Goal: Register for event/course

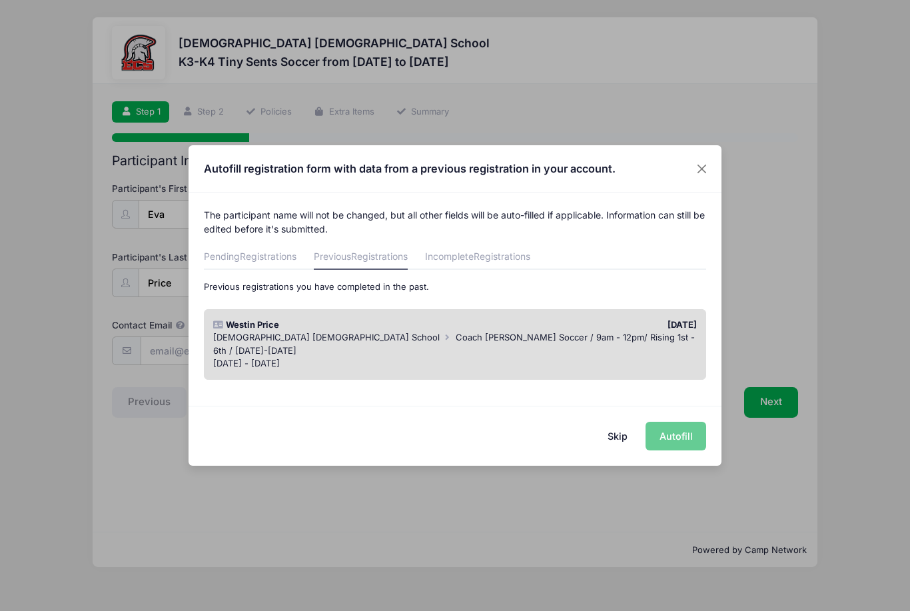
click at [620, 436] on button "Skip" at bounding box center [617, 436] width 47 height 29
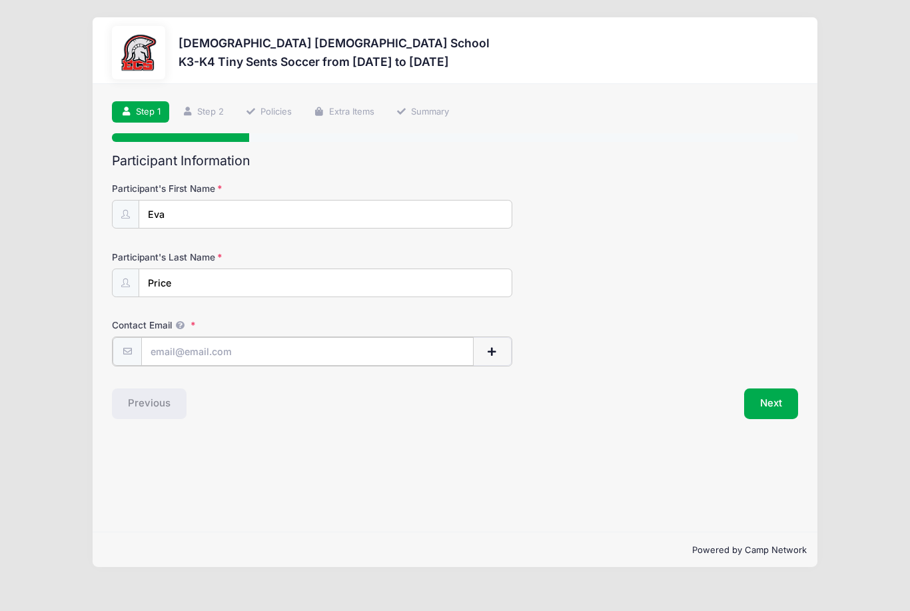
click at [395, 354] on input "Contact Email" at bounding box center [307, 351] width 332 height 29
type input "[EMAIL_ADDRESS][DOMAIN_NAME]"
click at [771, 404] on button "Next" at bounding box center [771, 402] width 54 height 31
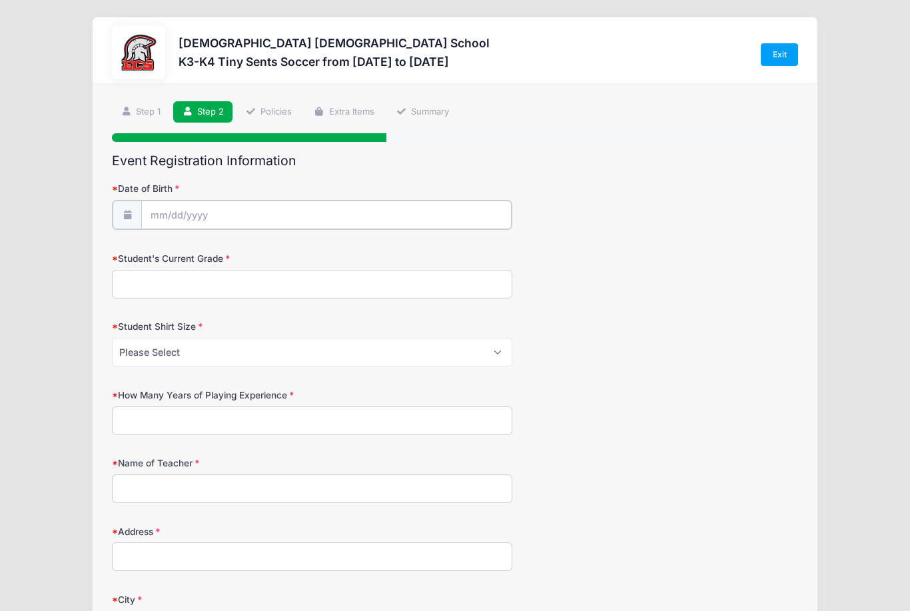
click at [326, 216] on input "Date of Birth" at bounding box center [326, 215] width 370 height 29
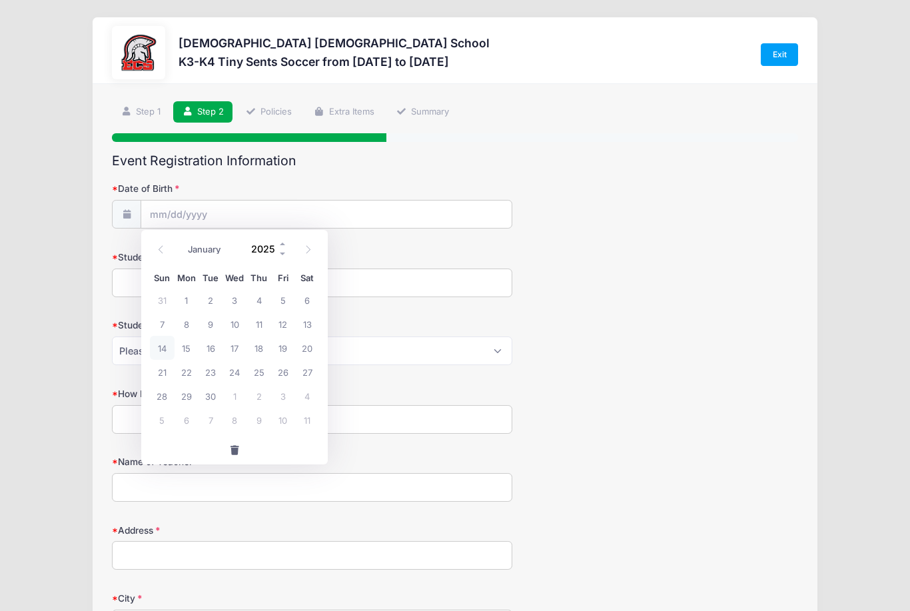
click at [272, 247] on input "2025" at bounding box center [265, 249] width 43 height 20
click at [286, 245] on span at bounding box center [282, 244] width 9 height 10
click at [294, 257] on div "January February March April May June July August September October November [D…" at bounding box center [234, 249] width 169 height 31
click at [288, 260] on div "January February March April May June July August September October November [D…" at bounding box center [234, 249] width 169 height 31
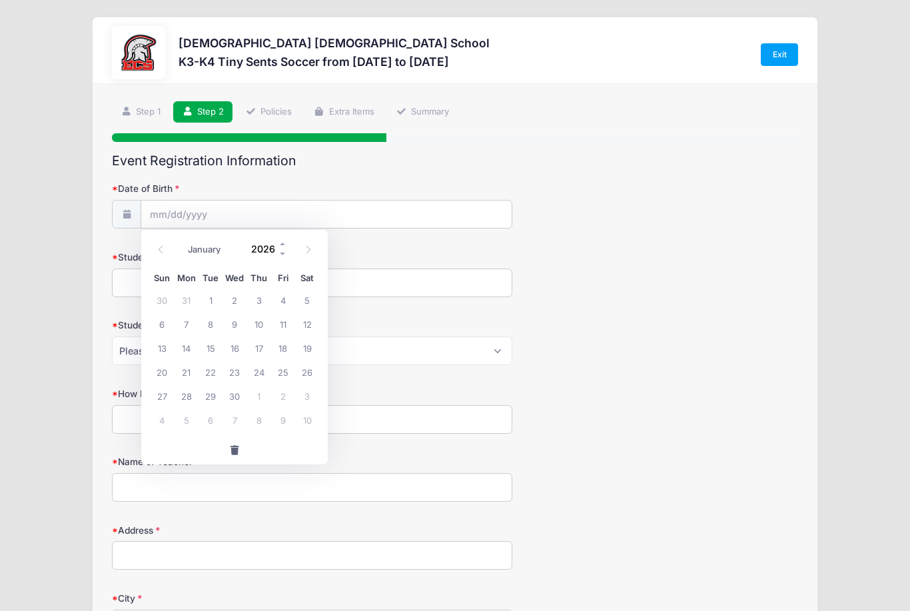
click at [265, 246] on input "2026" at bounding box center [265, 249] width 43 height 20
click at [278, 252] on input "2026" at bounding box center [265, 249] width 43 height 20
type input "2022"
click at [211, 250] on select "January February March April May June July August September October November De…" at bounding box center [210, 249] width 59 height 17
select select "4"
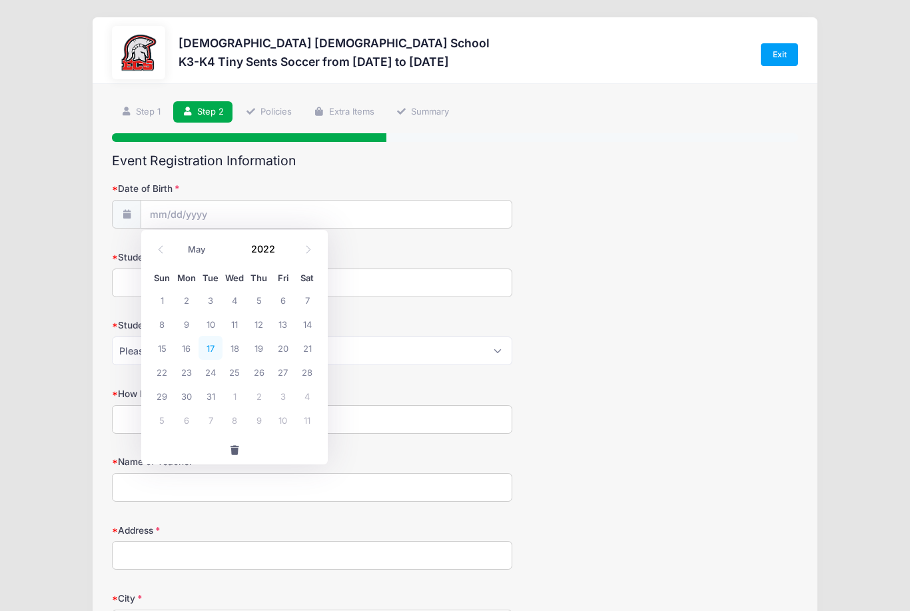
click at [209, 347] on span "17" at bounding box center [211, 348] width 24 height 24
type input "[DATE]"
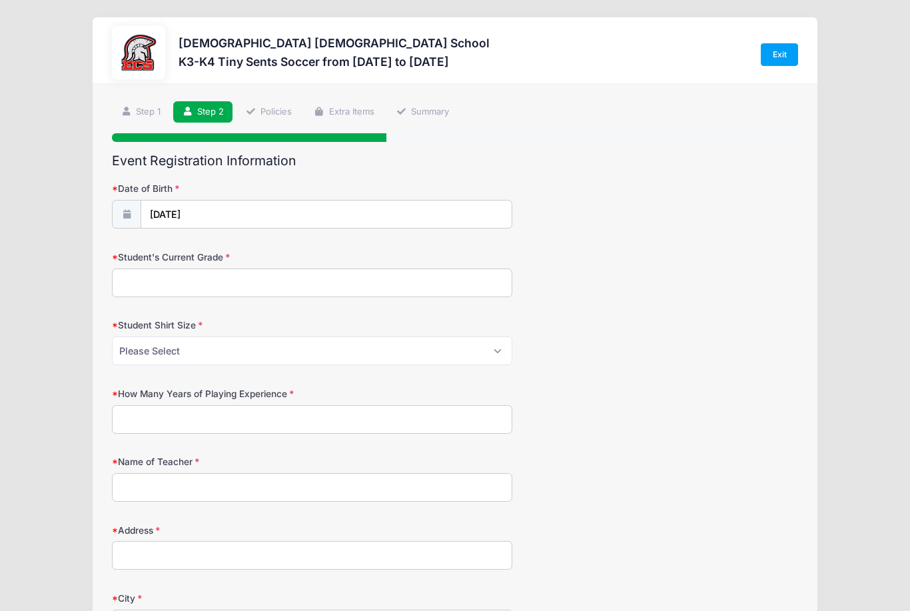
click at [326, 287] on input "Student's Current Grade" at bounding box center [312, 282] width 400 height 29
type input "K3"
click at [319, 363] on select "Please Select XS S M L XL XXL" at bounding box center [312, 350] width 400 height 29
select select "XS"
click at [354, 420] on input "How Many Years of Playing Experience" at bounding box center [312, 419] width 400 height 29
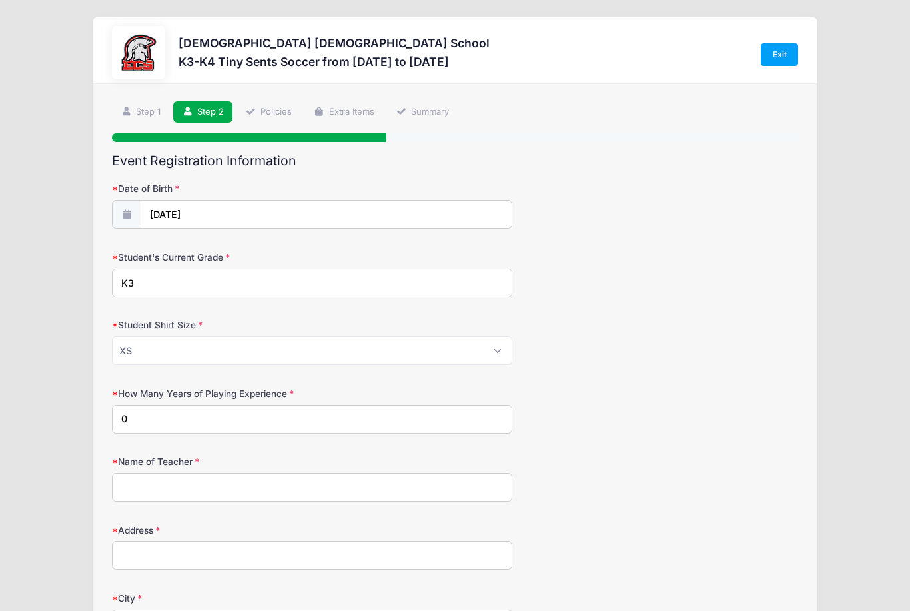
type input "0"
click at [405, 483] on input "Name of Teacher" at bounding box center [312, 487] width 400 height 29
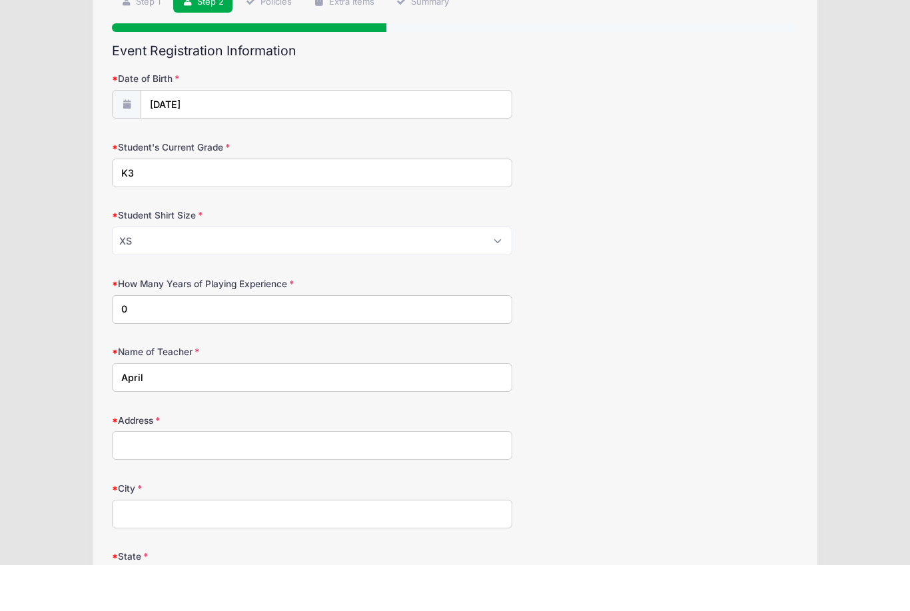
scroll to position [111, 0]
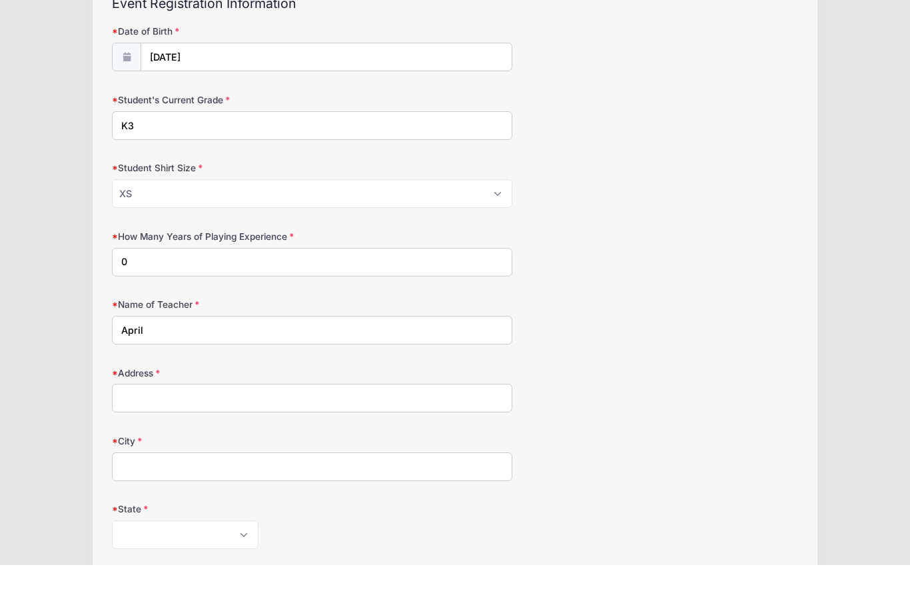
type input "April"
click at [366, 430] on input "Address" at bounding box center [312, 444] width 400 height 29
type input "52"
type input "[STREET_ADDRESS]"
type input "[GEOGRAPHIC_DATA]"
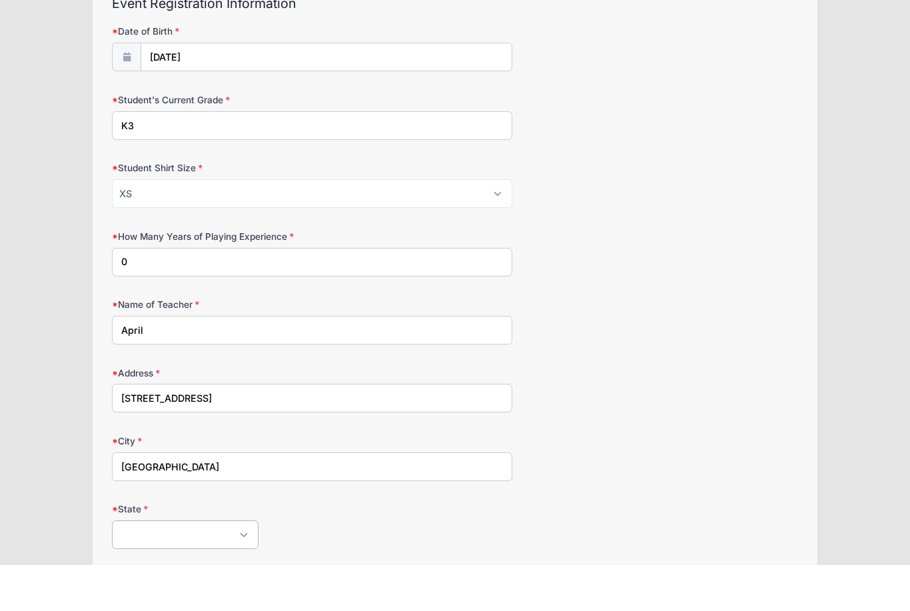
select select "FL"
type input "33914"
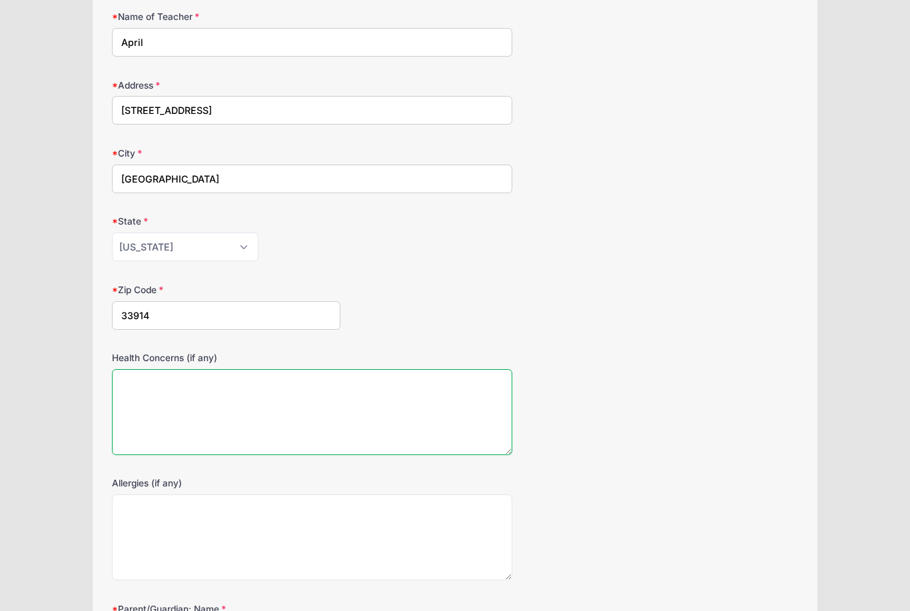
click at [306, 412] on textarea "Health Concerns (if any)" at bounding box center [312, 412] width 400 height 86
type textarea "None"
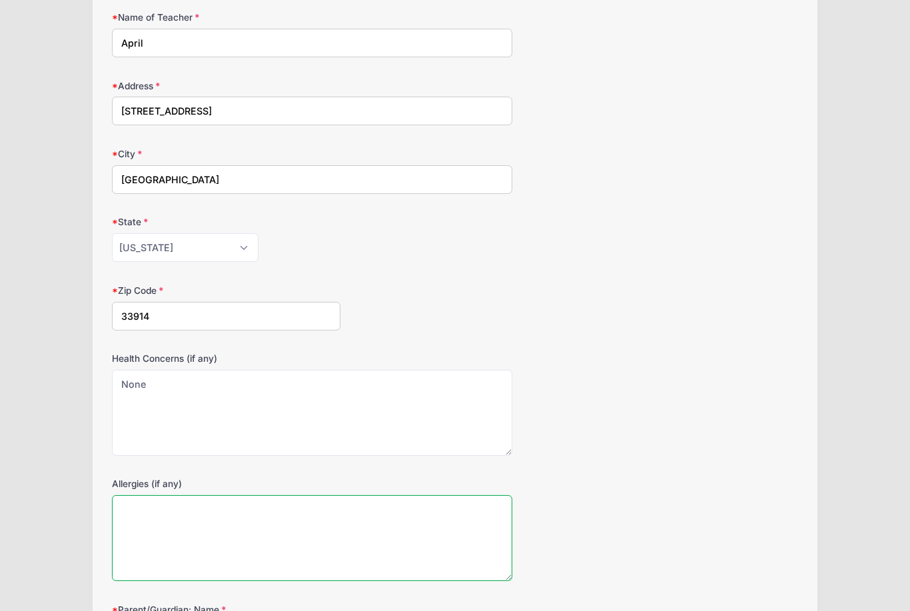
click at [280, 525] on textarea "Allergies (if any)" at bounding box center [312, 538] width 400 height 86
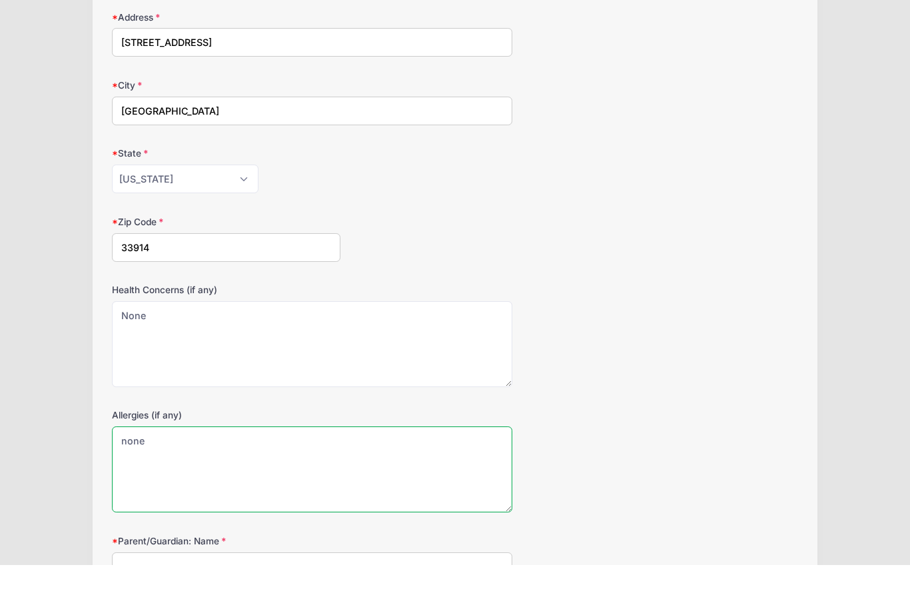
scroll to position [709, 0]
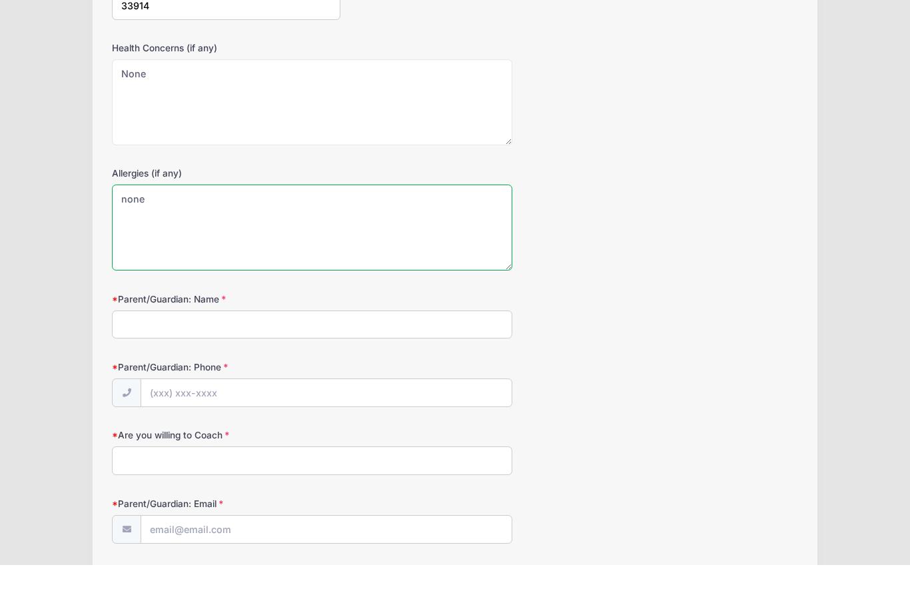
type textarea "none"
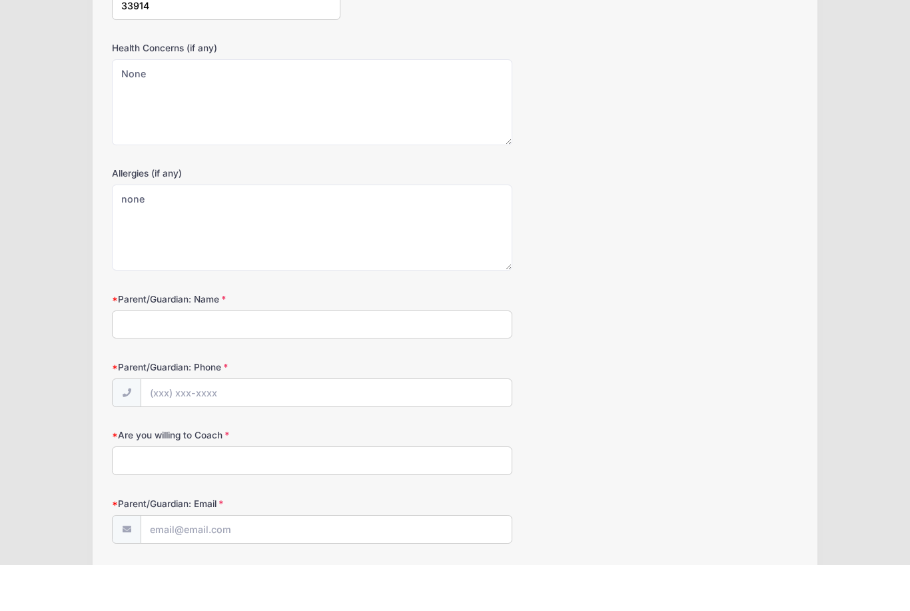
click at [346, 356] on input "Parent/Guardian: Name" at bounding box center [312, 370] width 400 height 29
type input "[PERSON_NAME]"
type input "(239"
type input "[PERSON_NAME]"
type input "[PHONE_NUMBER]"
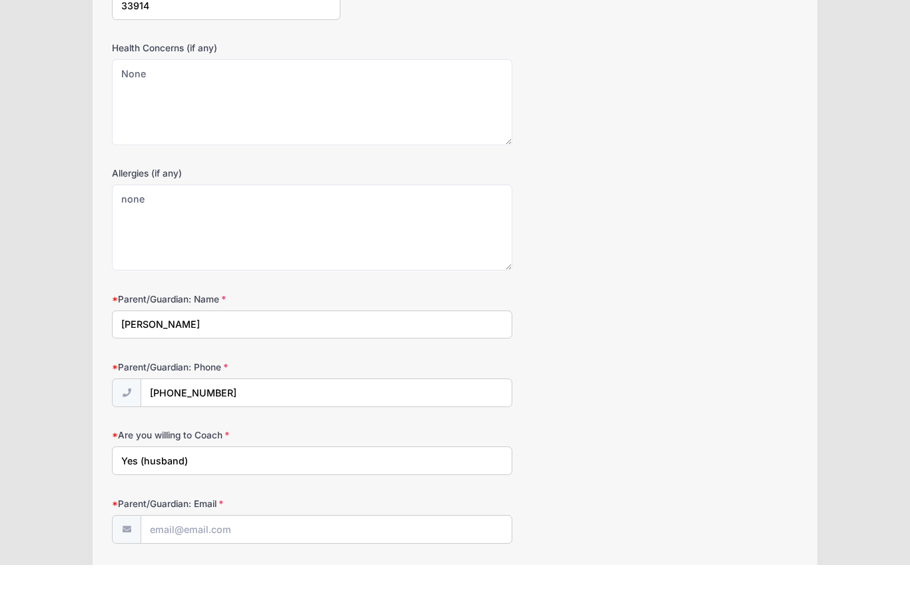
type input "Yes (husband)"
type input "AshleyPrice"
type input "Yes (husband) (assistant coach)"
type input "[EMAIL_ADDRESS][DOMAIN_NAME]"
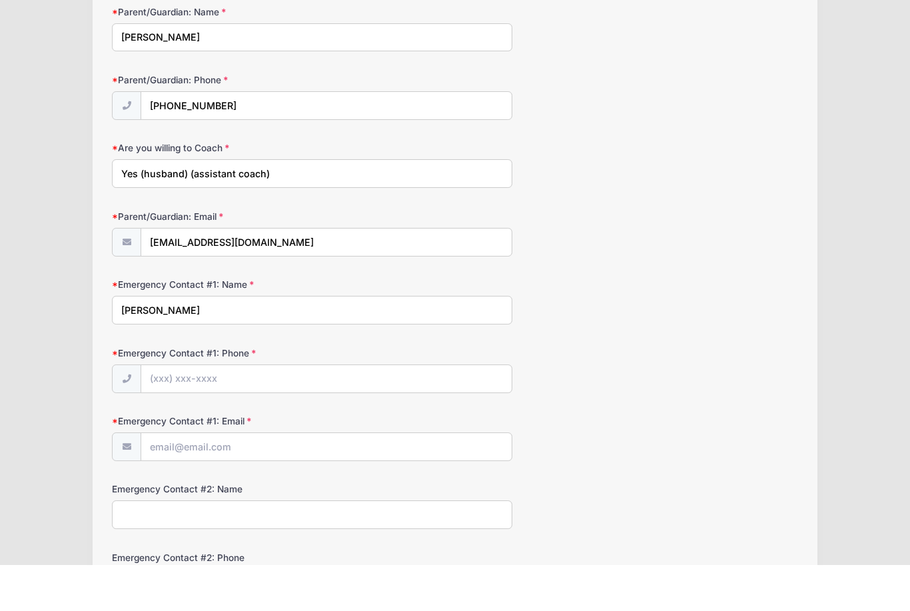
type input "[PERSON_NAME]"
type input "[PHONE_NUMBER]"
type input "A"
type input "[EMAIL_ADDRESS][DOMAIN_NAME]"
type input "[PERSON_NAME]"
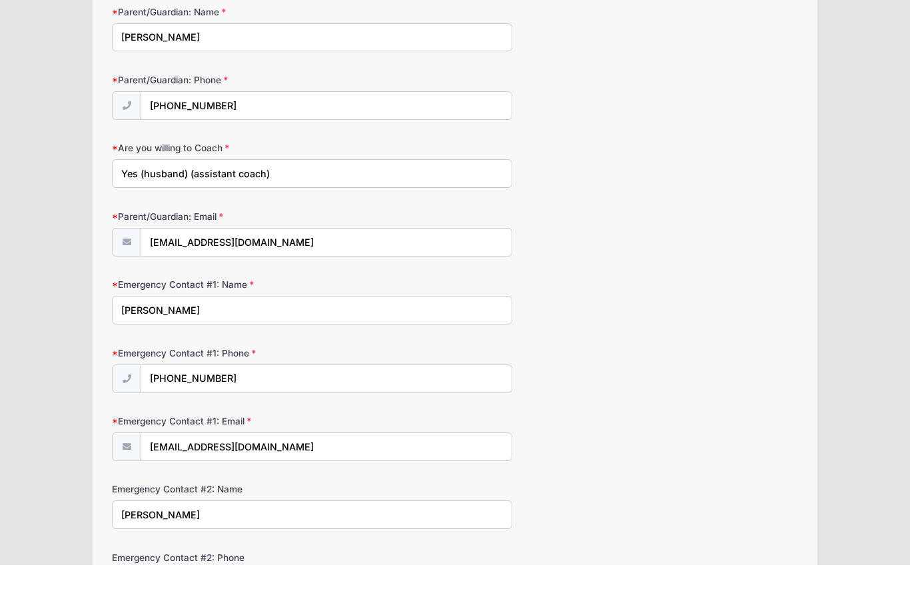
scroll to position [1278, 0]
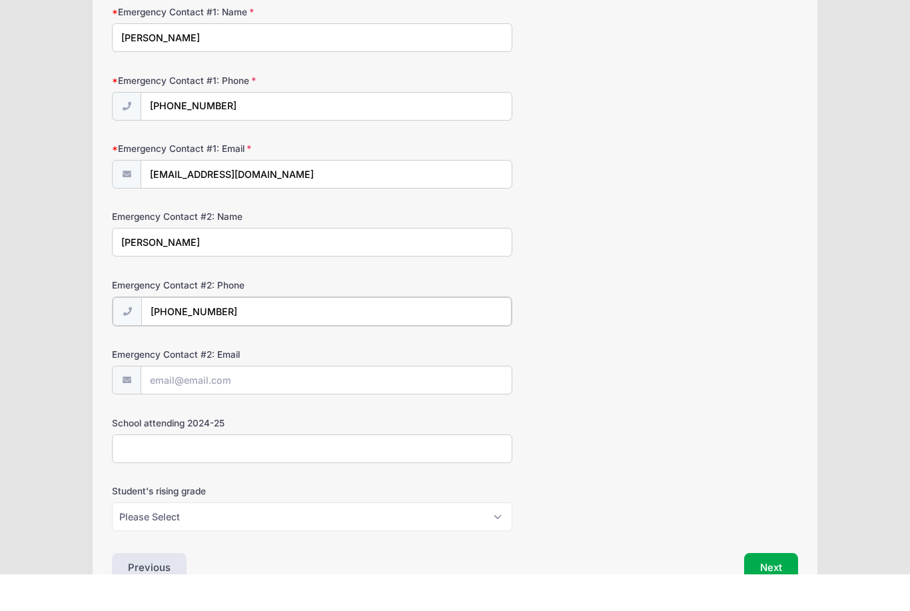
type input "[PHONE_NUMBER]"
type input "[EMAIL_ADDRESS][DOMAIN_NAME]"
type input "ECS"
click at [491, 538] on select "Please Select K5 1st 2nd 3rd 4th 5th 6th 7th 8th" at bounding box center [312, 552] width 400 height 29
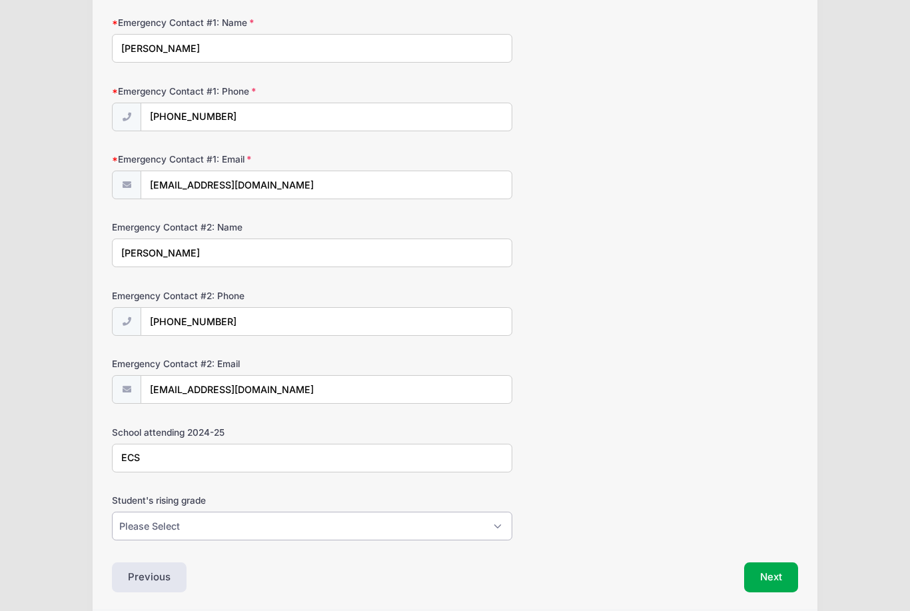
click at [384, 512] on select "Please Select K5 1st 2nd 3rd 4th 5th 6th 7th 8th" at bounding box center [312, 526] width 400 height 29
click at [428, 515] on select "Please Select K5 1st 2nd 3rd 4th 5th 6th 7th 8th" at bounding box center [312, 527] width 400 height 29
select select "K5"
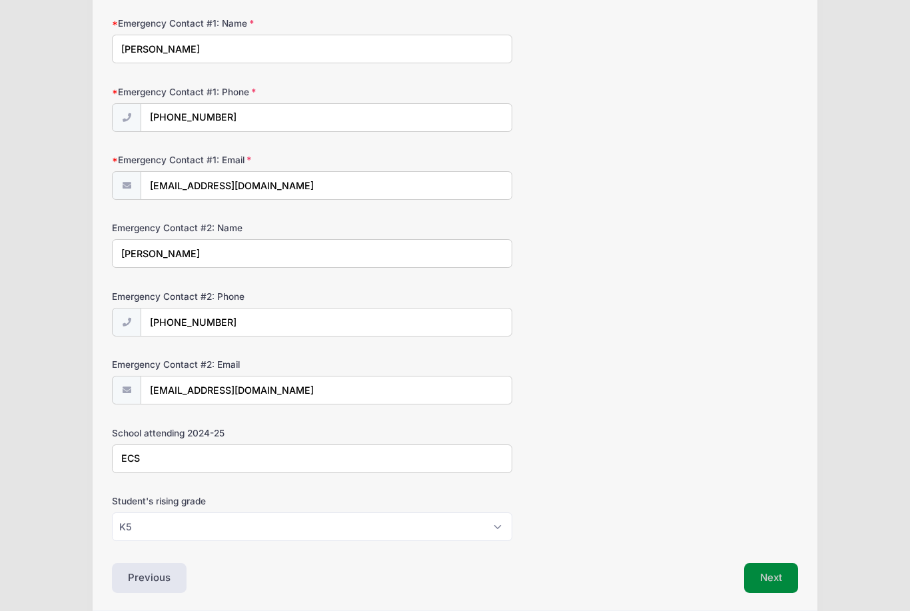
click at [773, 567] on button "Next" at bounding box center [771, 578] width 54 height 31
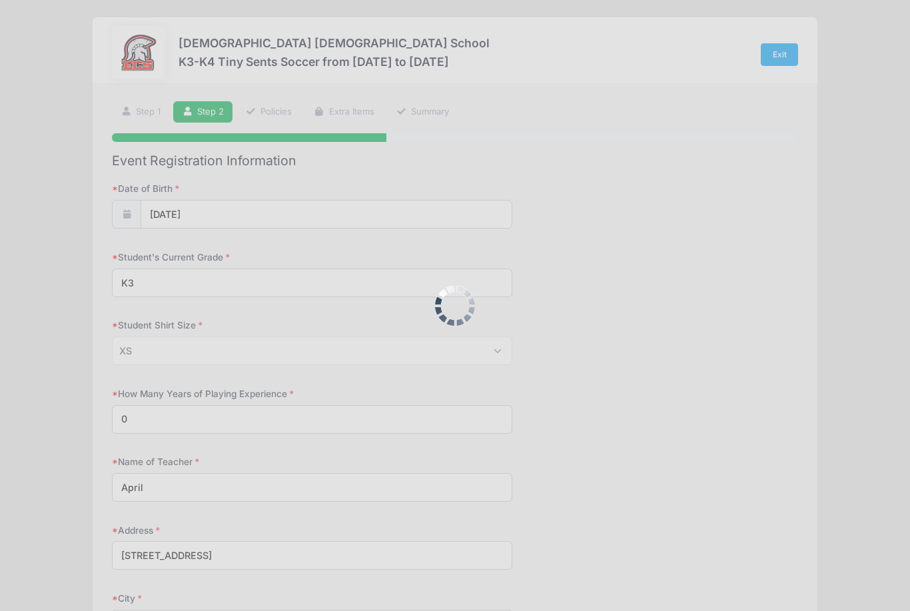
scroll to position [0, 0]
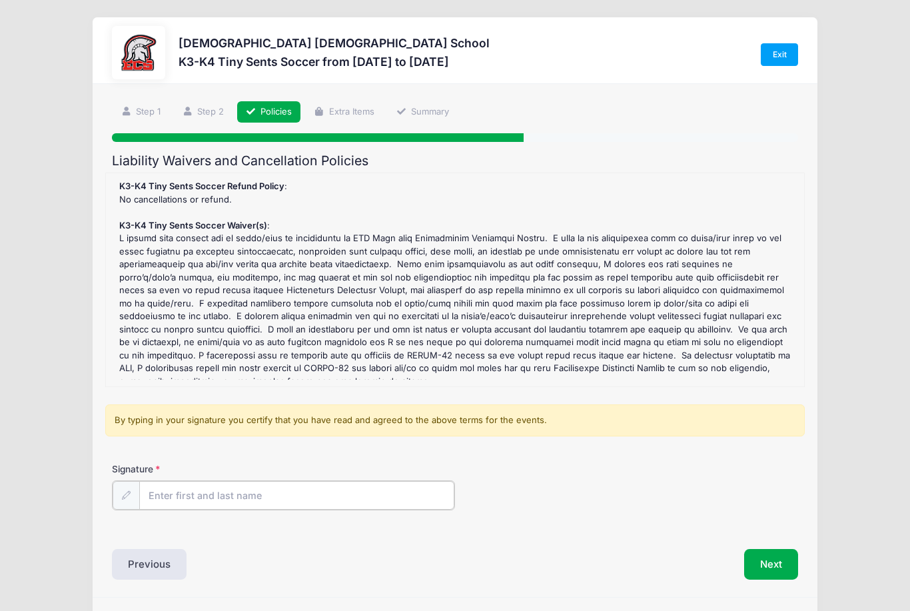
click at [201, 492] on input "Signature" at bounding box center [296, 495] width 315 height 29
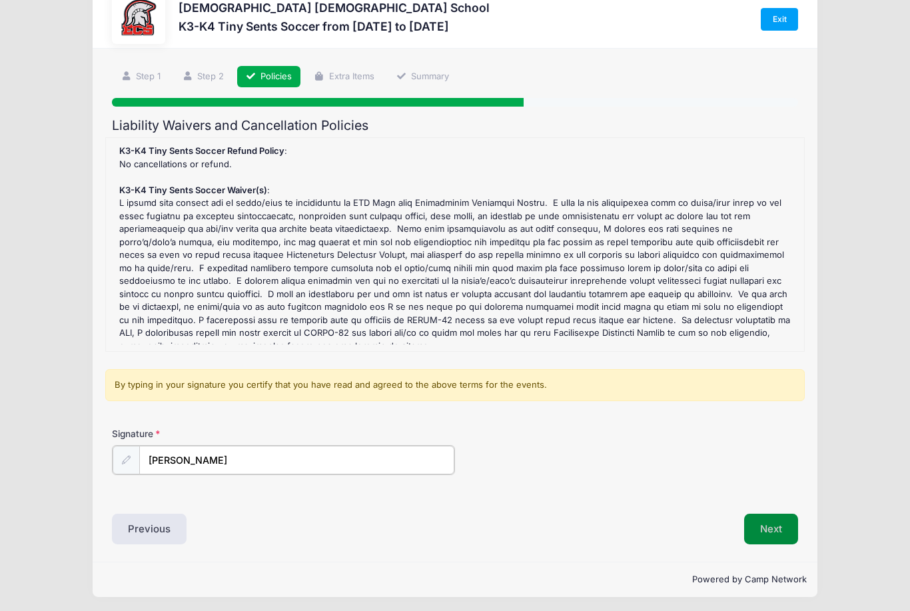
type input "[PERSON_NAME]"
click at [781, 532] on button "Next" at bounding box center [771, 527] width 54 height 31
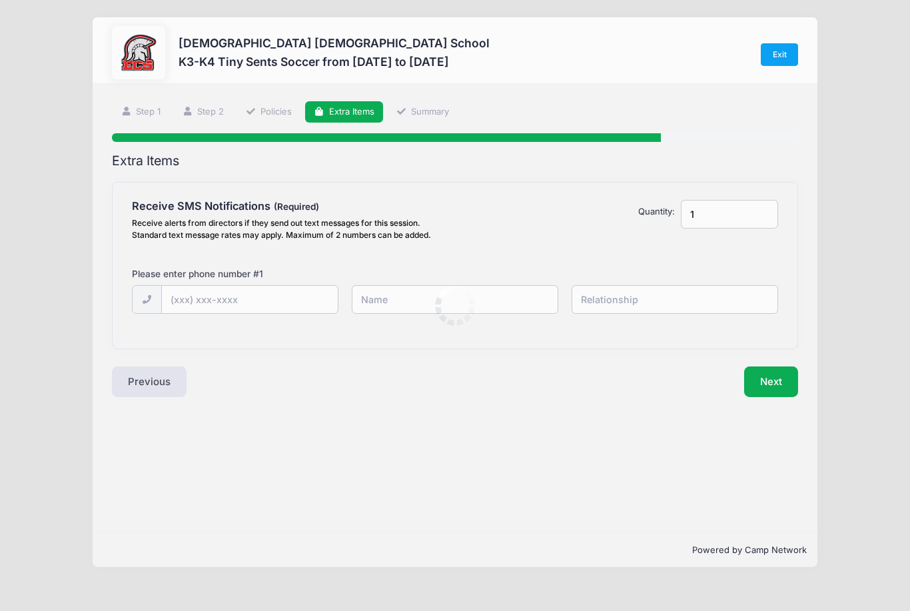
scroll to position [1, 0]
click at [281, 305] on input "text" at bounding box center [250, 300] width 177 height 29
type input "[PHONE_NUMBER]"
type input "A"
type input "[PERSON_NAME]"
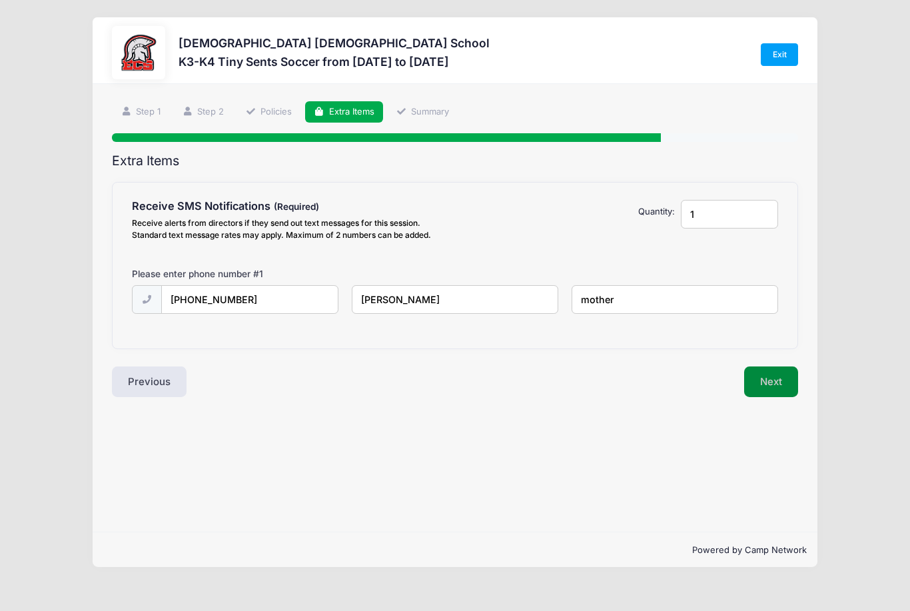
type input "mother"
click at [775, 370] on button "Next" at bounding box center [771, 381] width 54 height 31
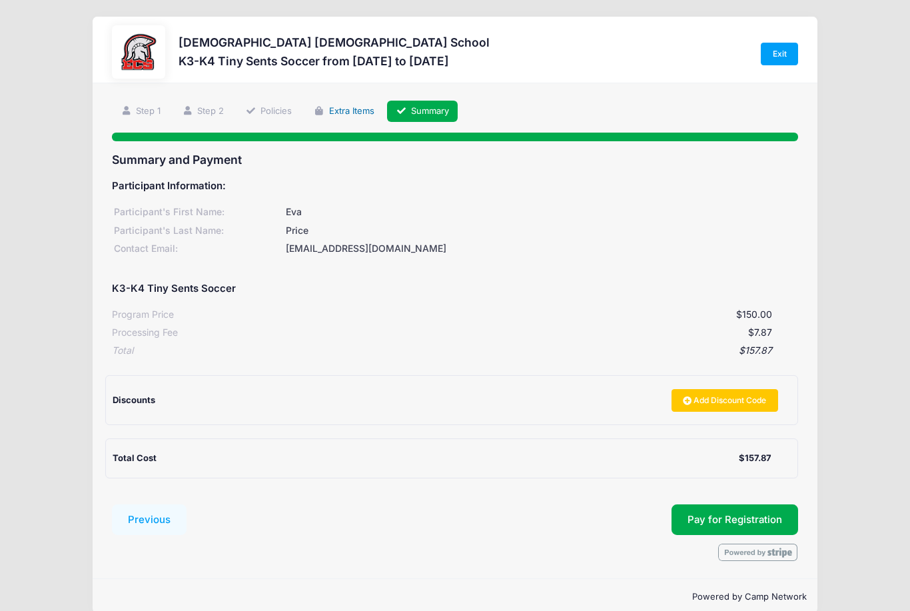
click at [338, 111] on link "Extra Items" at bounding box center [344, 112] width 78 height 22
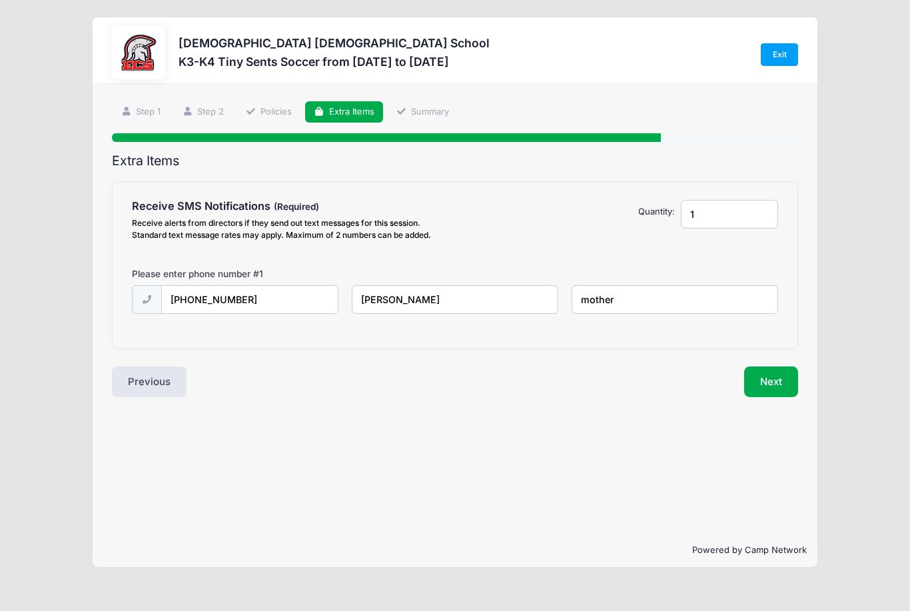
click at [417, 95] on div "Step 4 /7 Step 1 Step 2 Policies Extra Items Summary Participant Information Pa…" at bounding box center [455, 308] width 725 height 448
click at [432, 115] on link "Summary" at bounding box center [422, 112] width 71 height 22
